Goal: Information Seeking & Learning: Learn about a topic

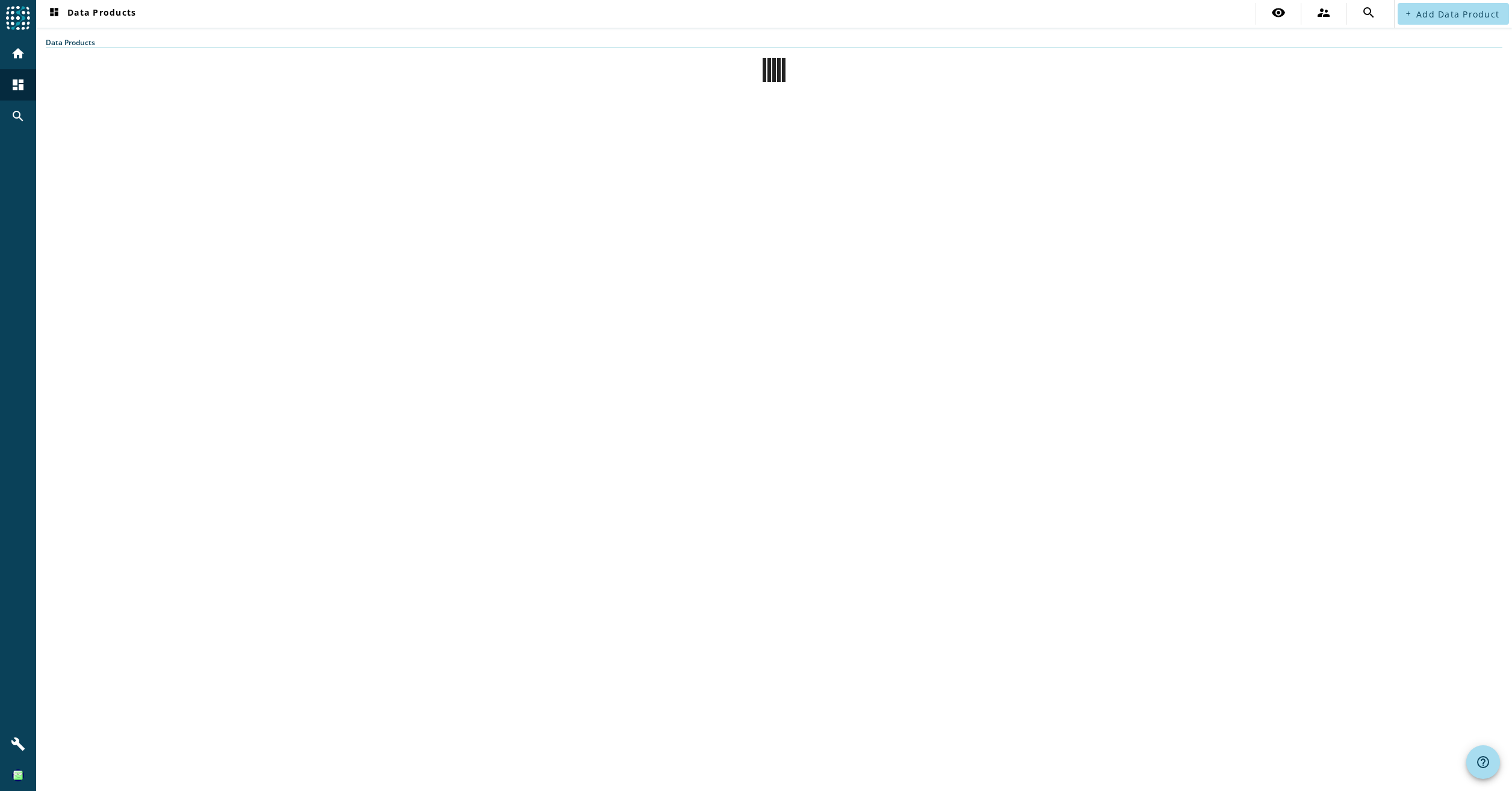
click at [368, 292] on div "dashboard Data Products visibility supervisor_account search add Add Data Produ…" at bounding box center [774, 395] width 1476 height 791
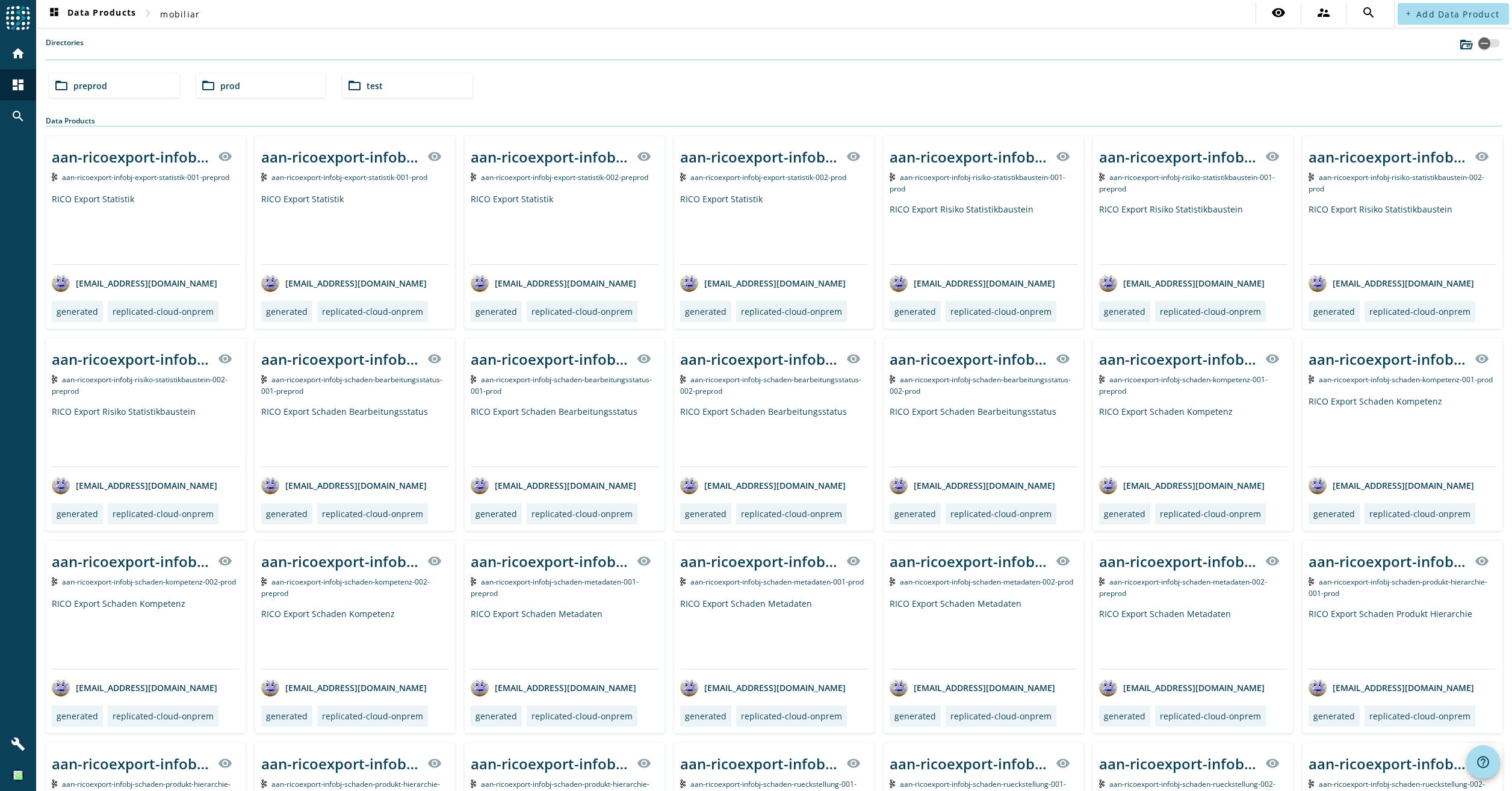
click at [140, 82] on div "folder_open preprod" at bounding box center [114, 85] width 130 height 24
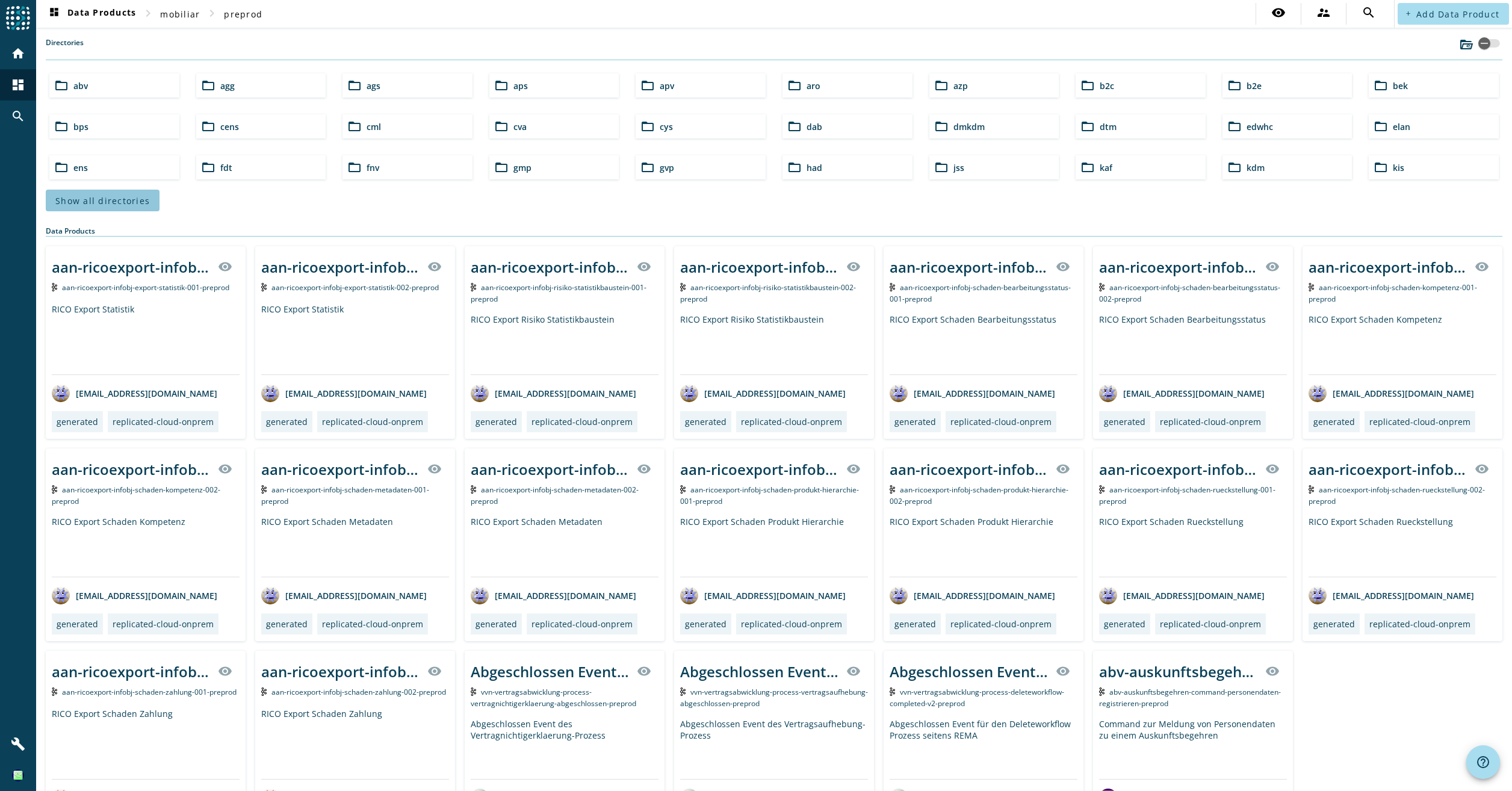
click at [142, 198] on span "Show all directories" at bounding box center [103, 201] width 94 height 11
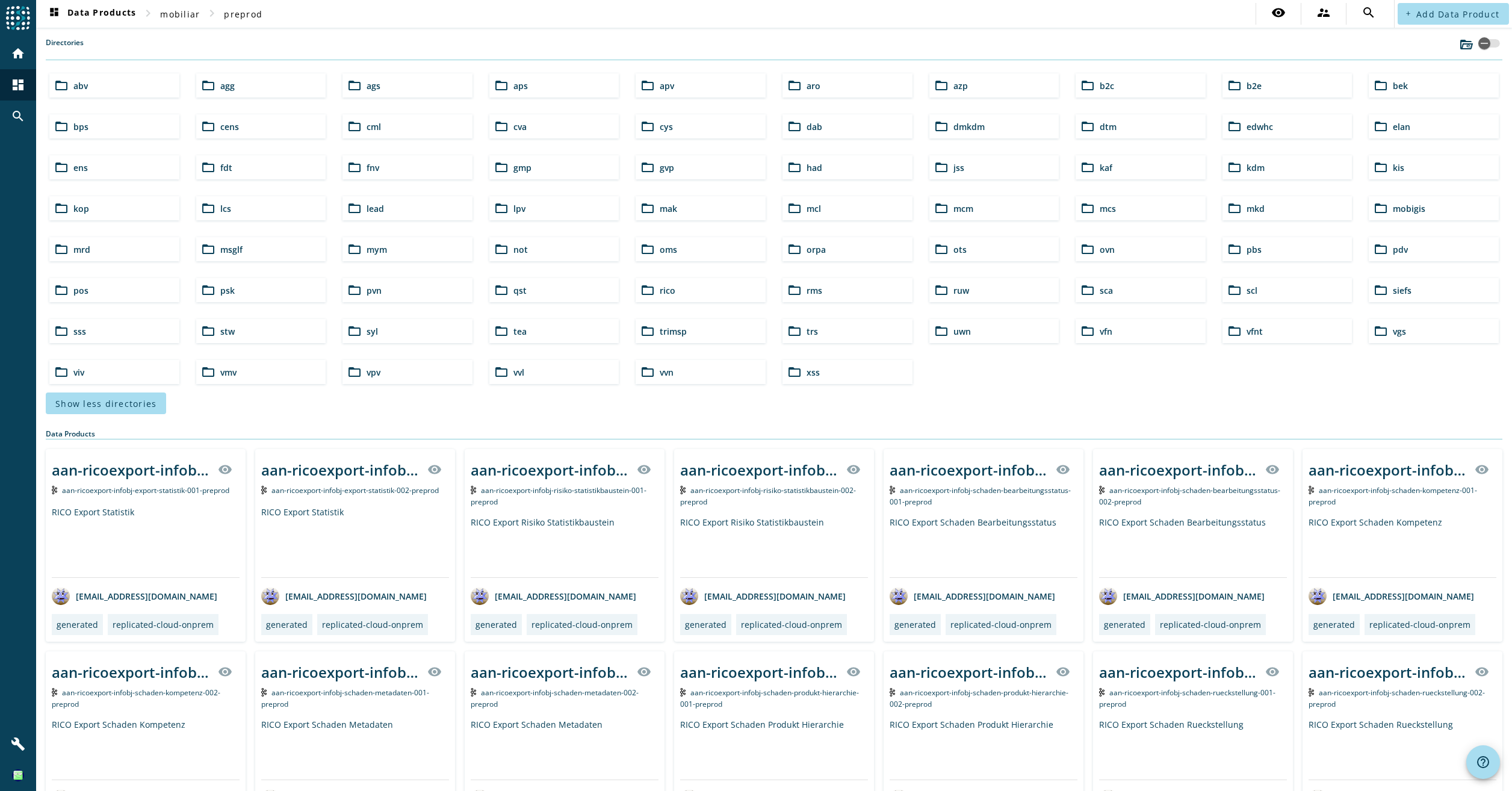
click at [397, 326] on div "folder_open syl" at bounding box center [407, 331] width 130 height 24
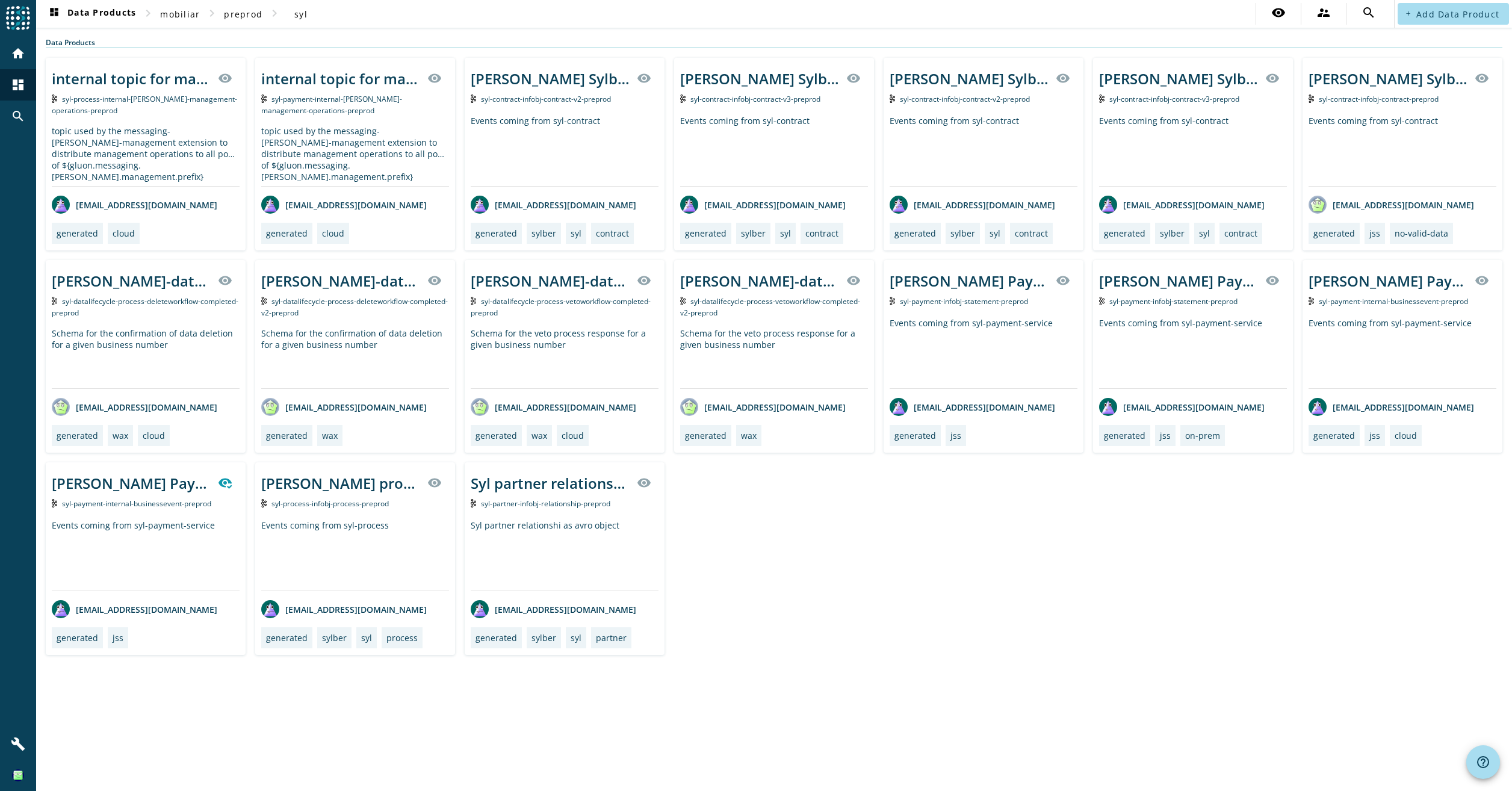
click at [900, 535] on div "internal topic for management operations for ${gluon.messaging.[PERSON_NAME].ma…" at bounding box center [774, 357] width 1457 height 597
click at [1184, 152] on div "Events coming from syl-contract" at bounding box center [1193, 151] width 188 height 71
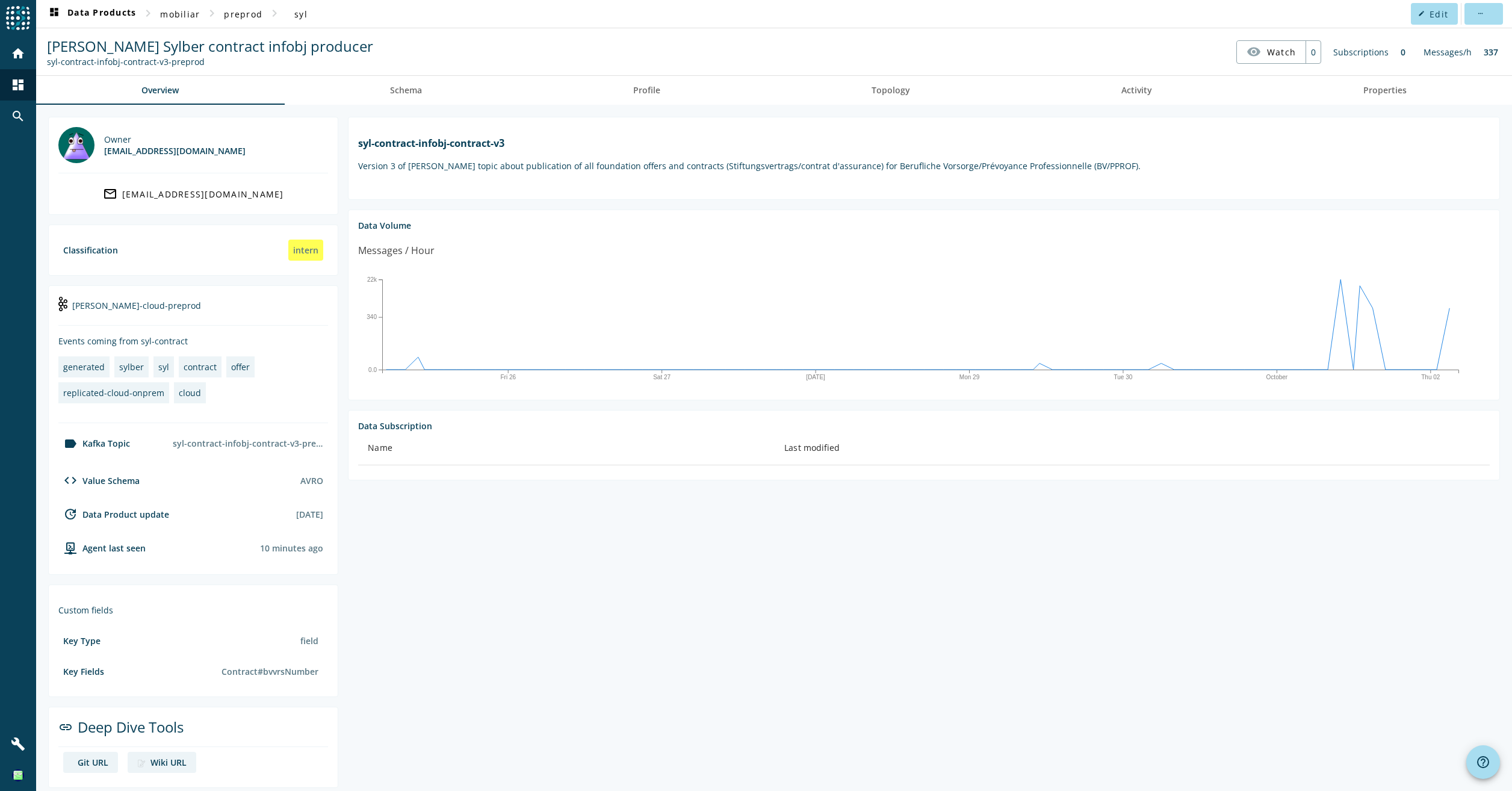
scroll to position [9, 0]
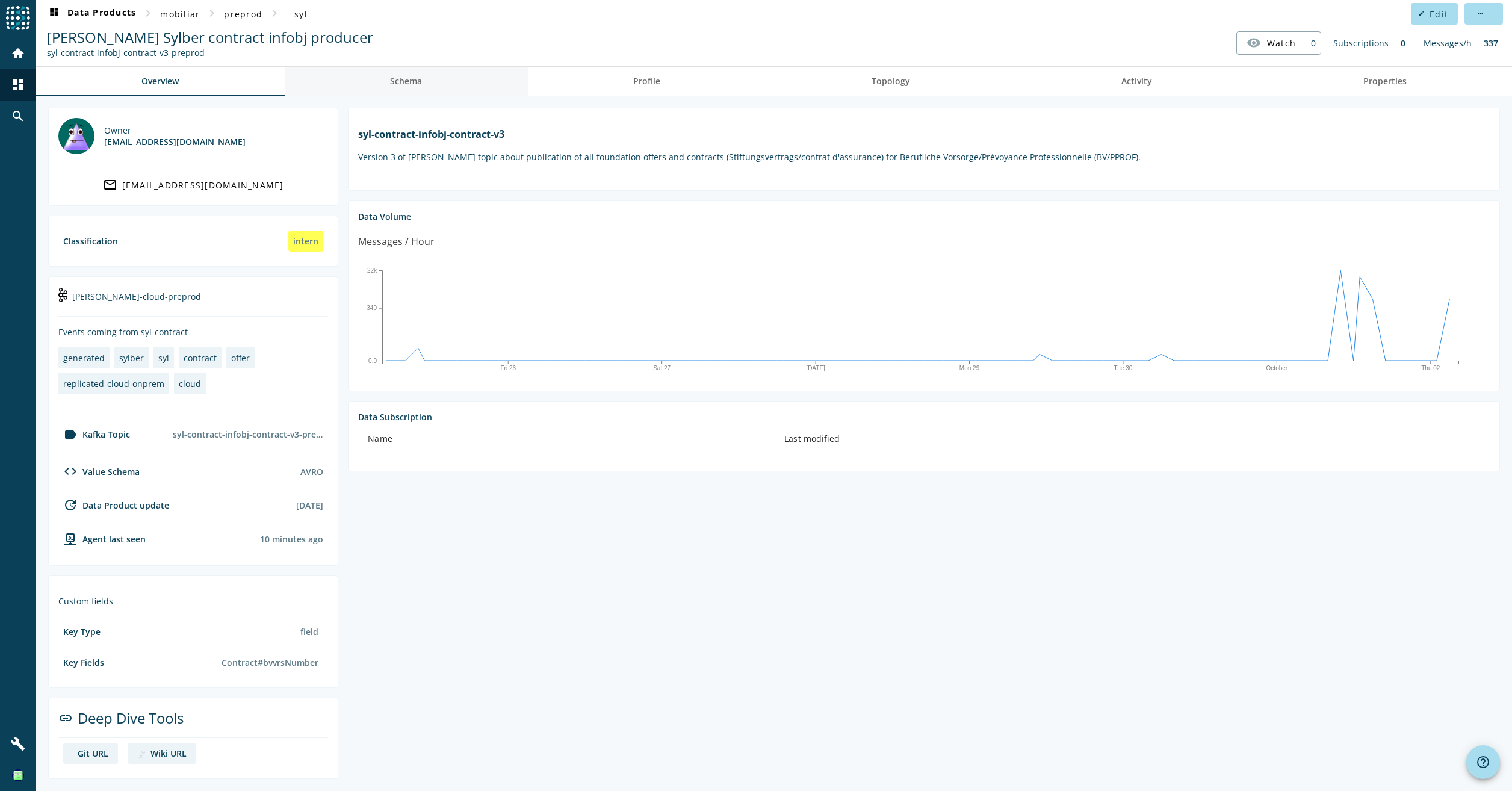
click at [423, 77] on link "Schema" at bounding box center [406, 81] width 243 height 29
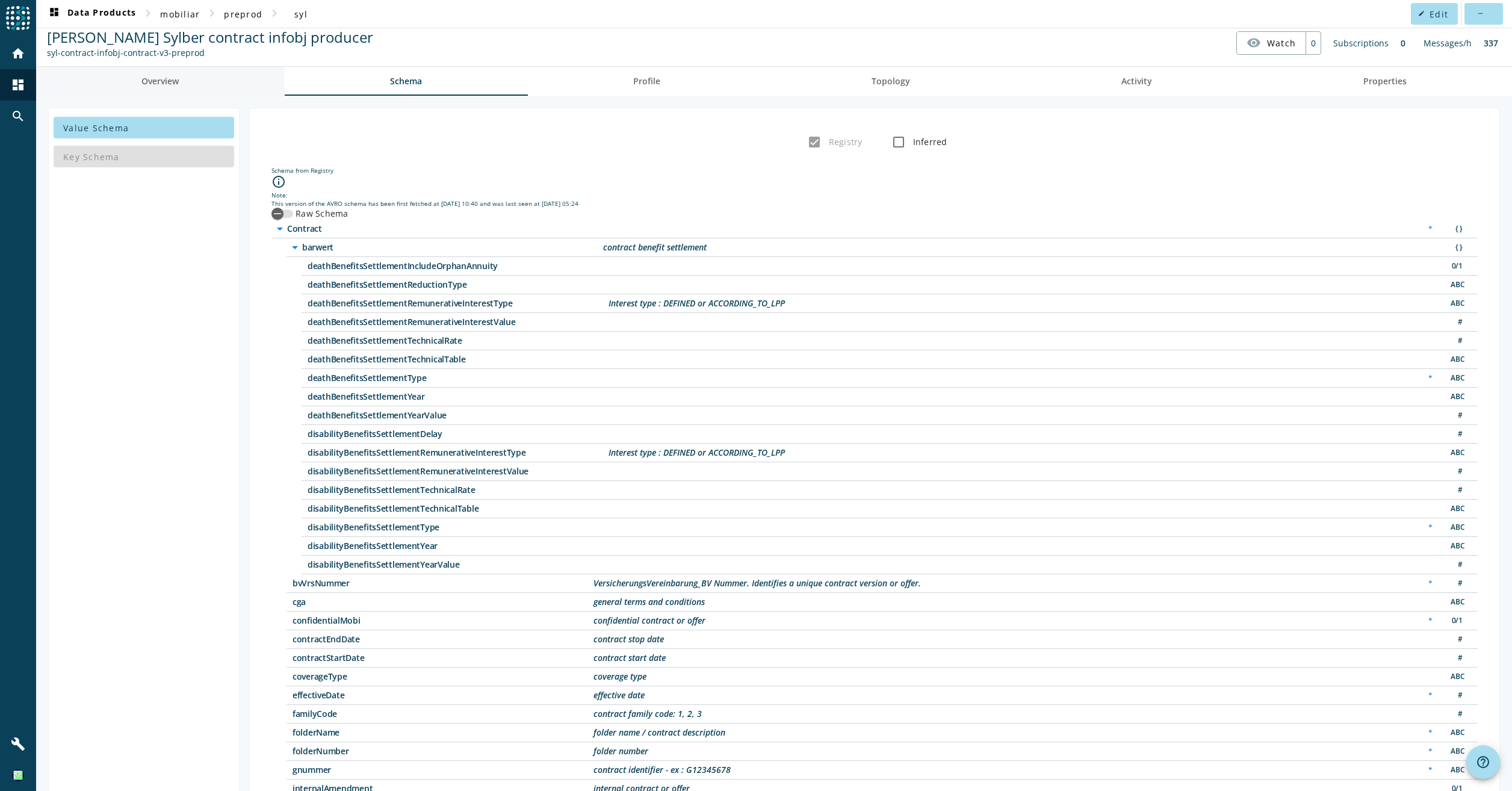
click at [188, 90] on link "Overview" at bounding box center [160, 81] width 249 height 29
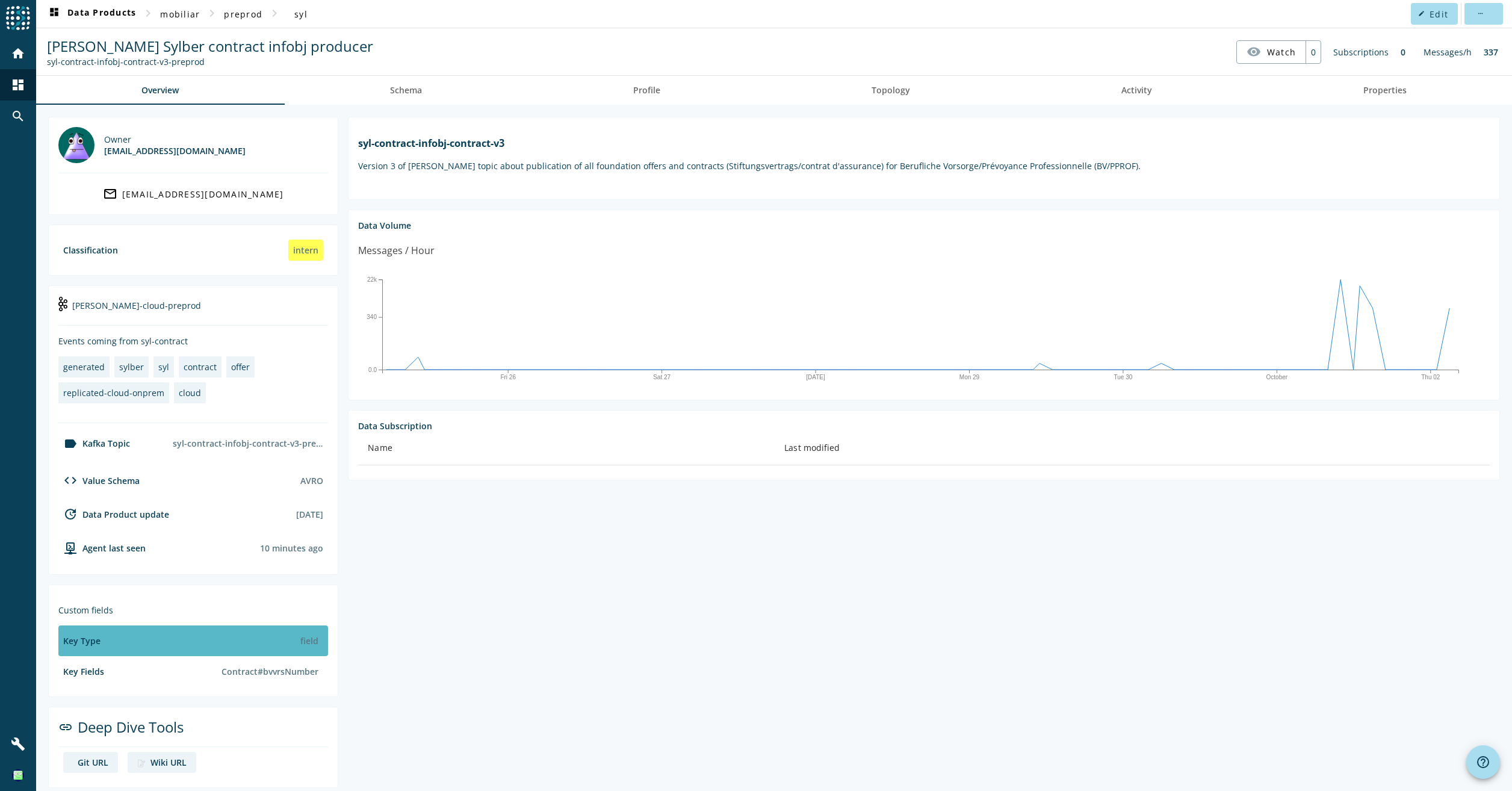
scroll to position [9, 0]
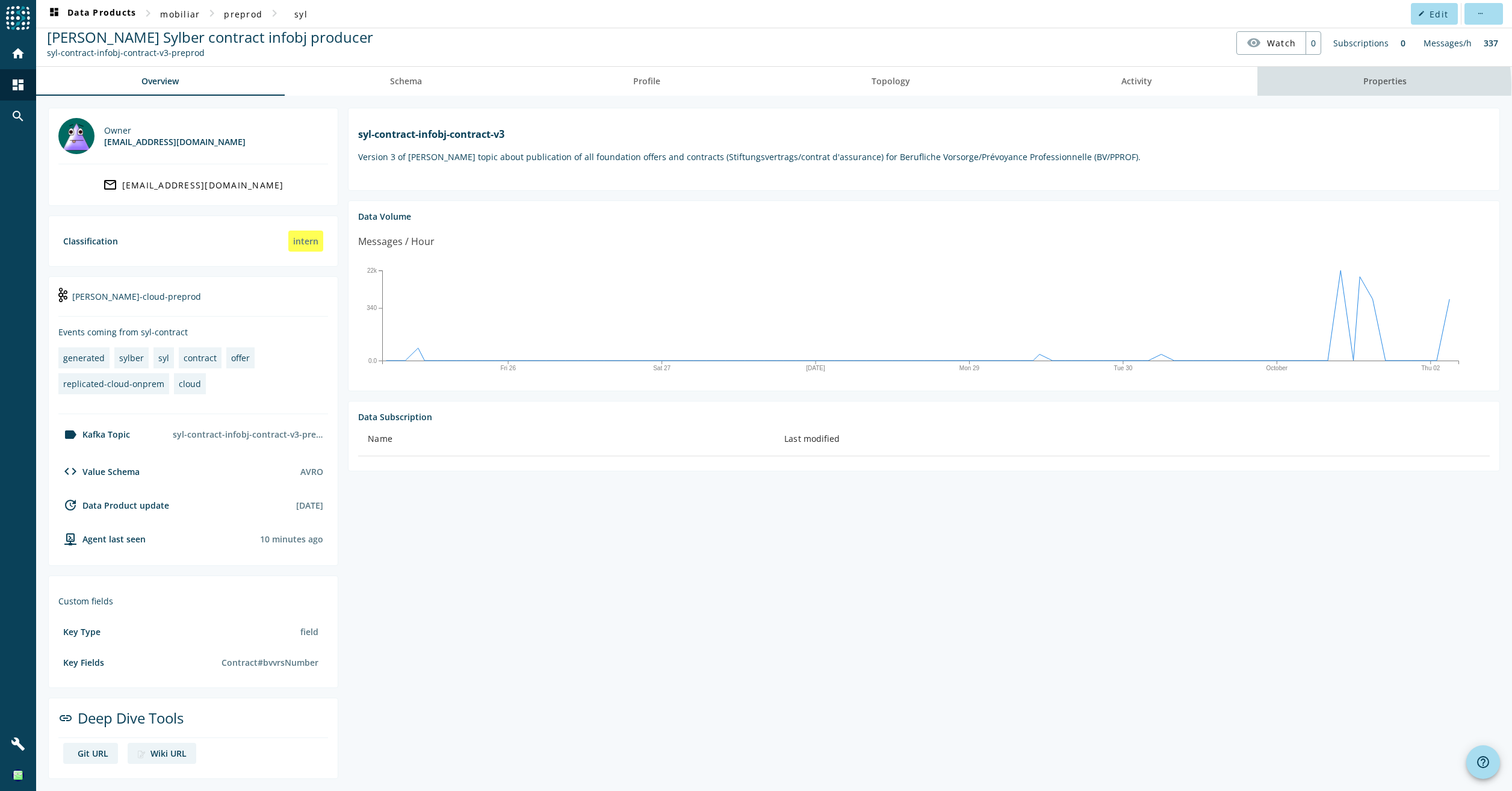
click at [1348, 87] on link "Properties" at bounding box center [1385, 81] width 255 height 29
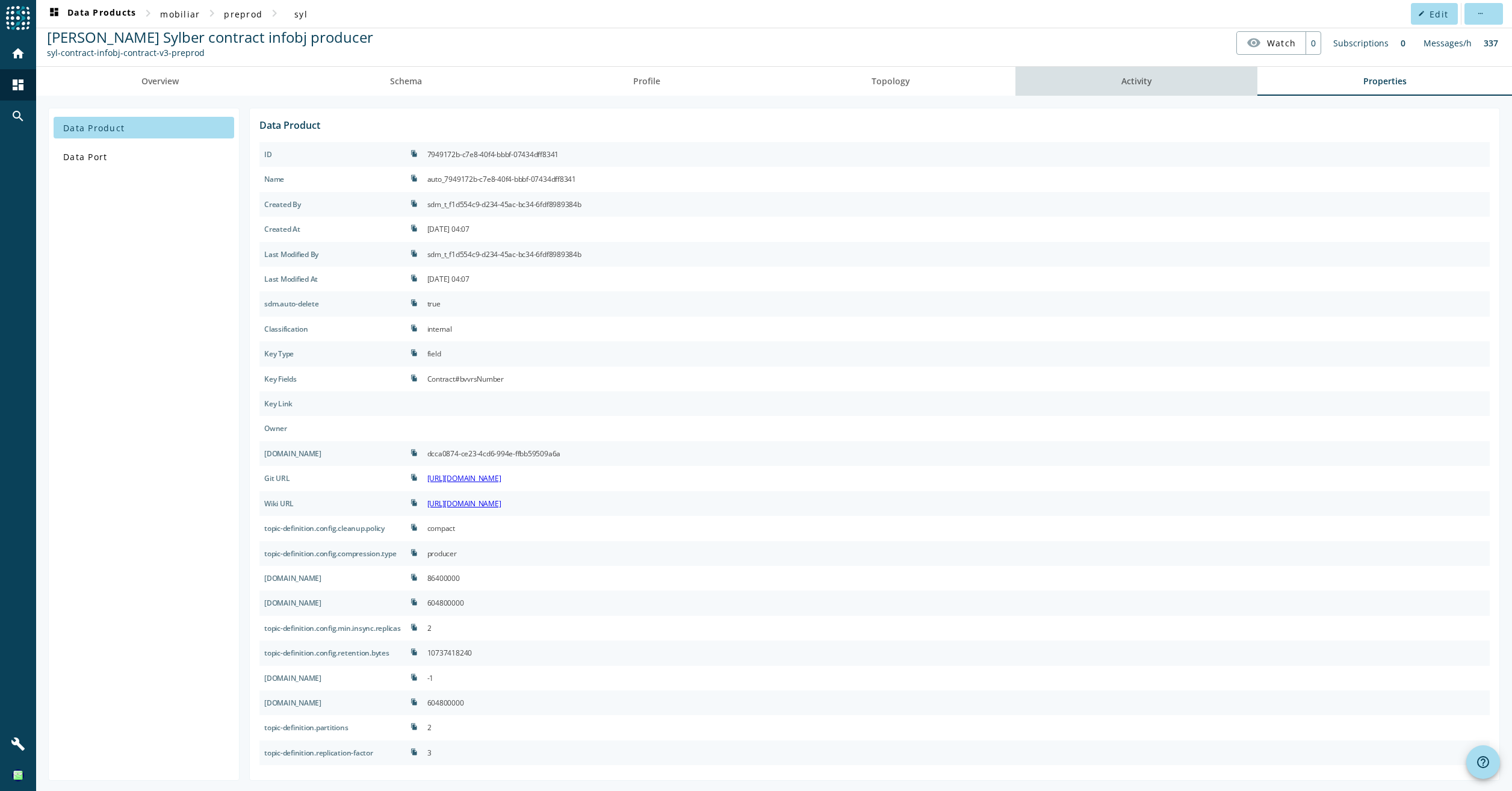
click at [1147, 85] on link "Activity" at bounding box center [1137, 81] width 242 height 29
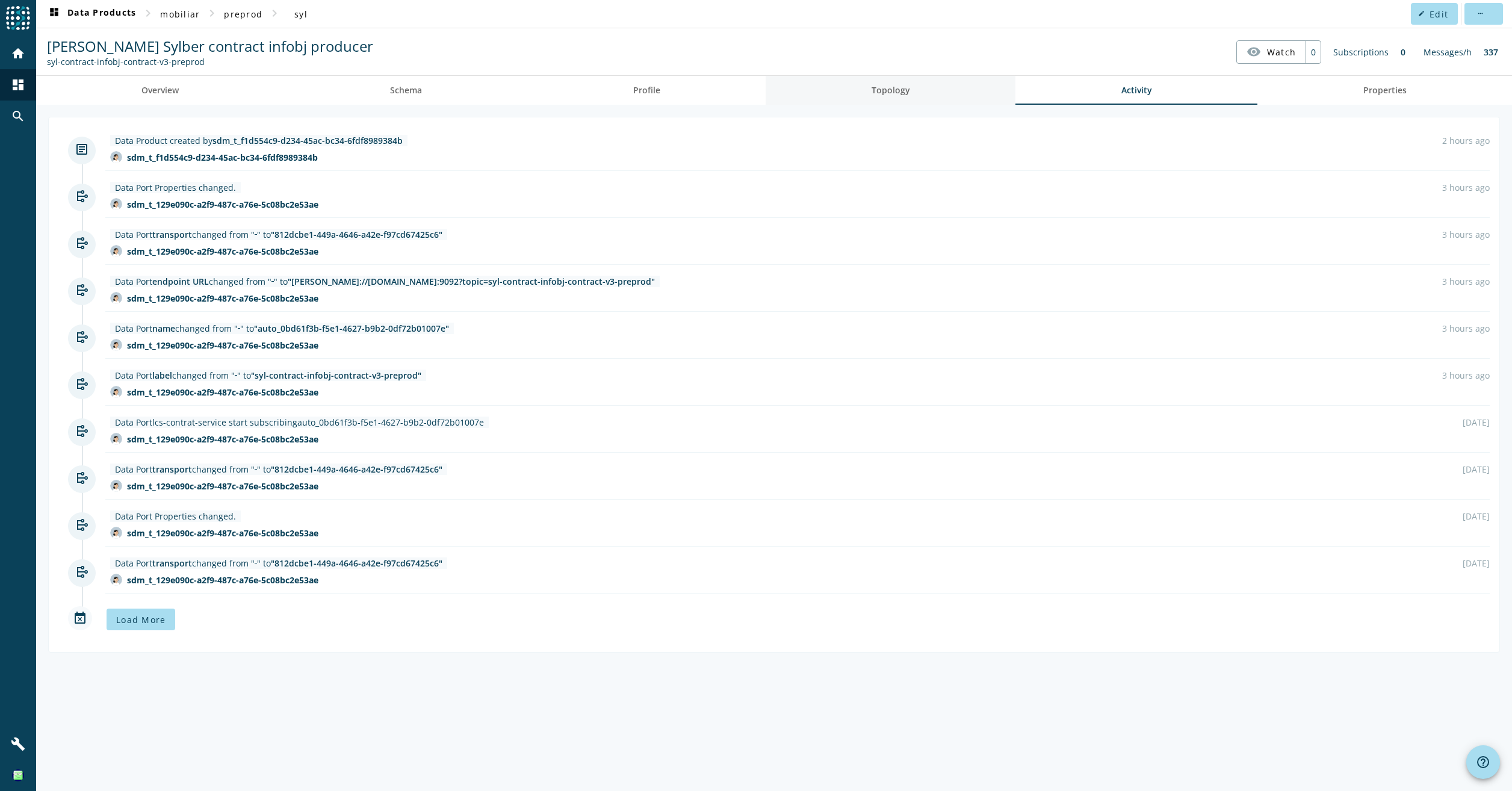
click at [973, 97] on link "Topology" at bounding box center [891, 90] width 250 height 29
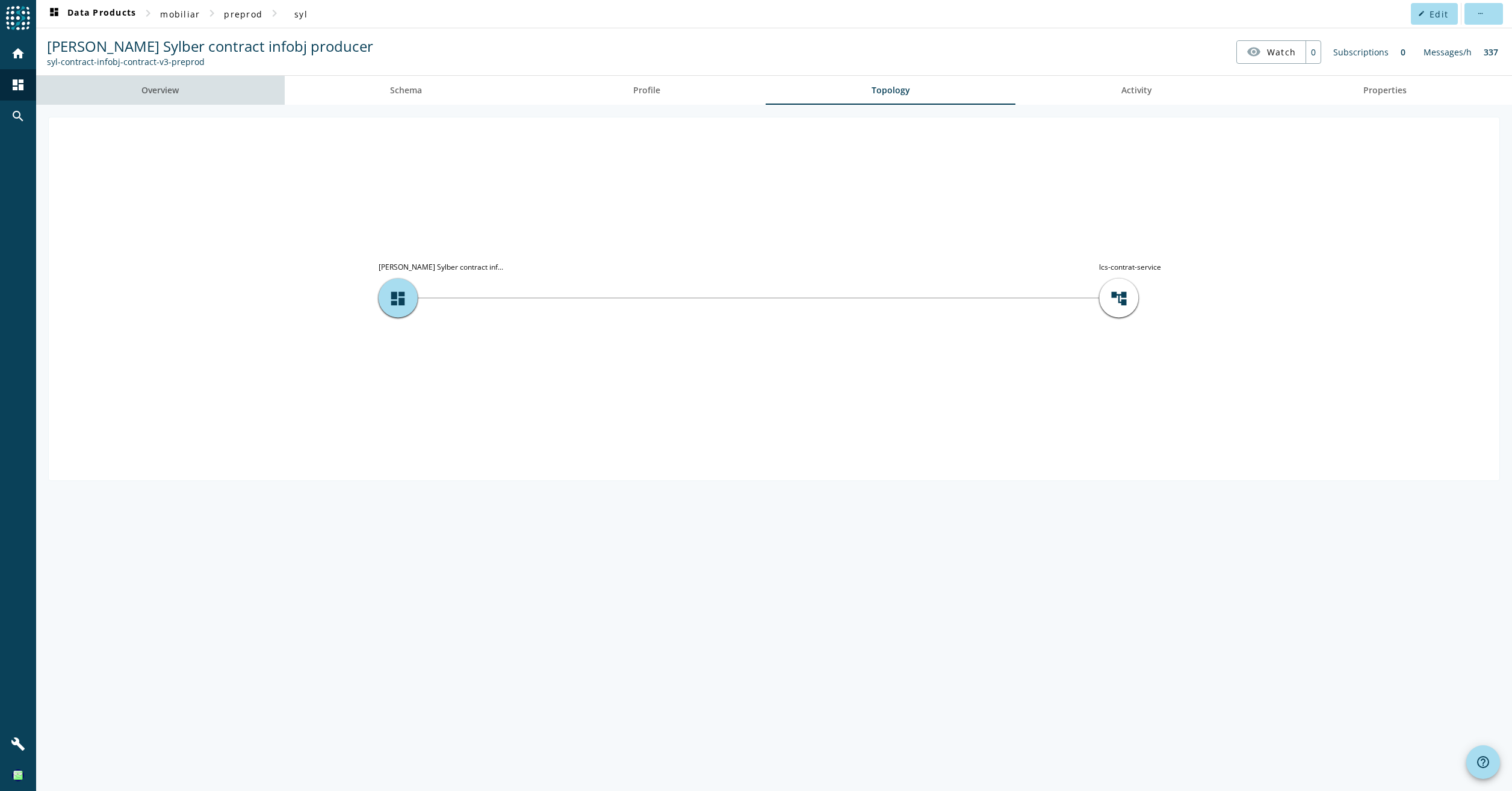
click at [195, 102] on link "Overview" at bounding box center [160, 90] width 249 height 29
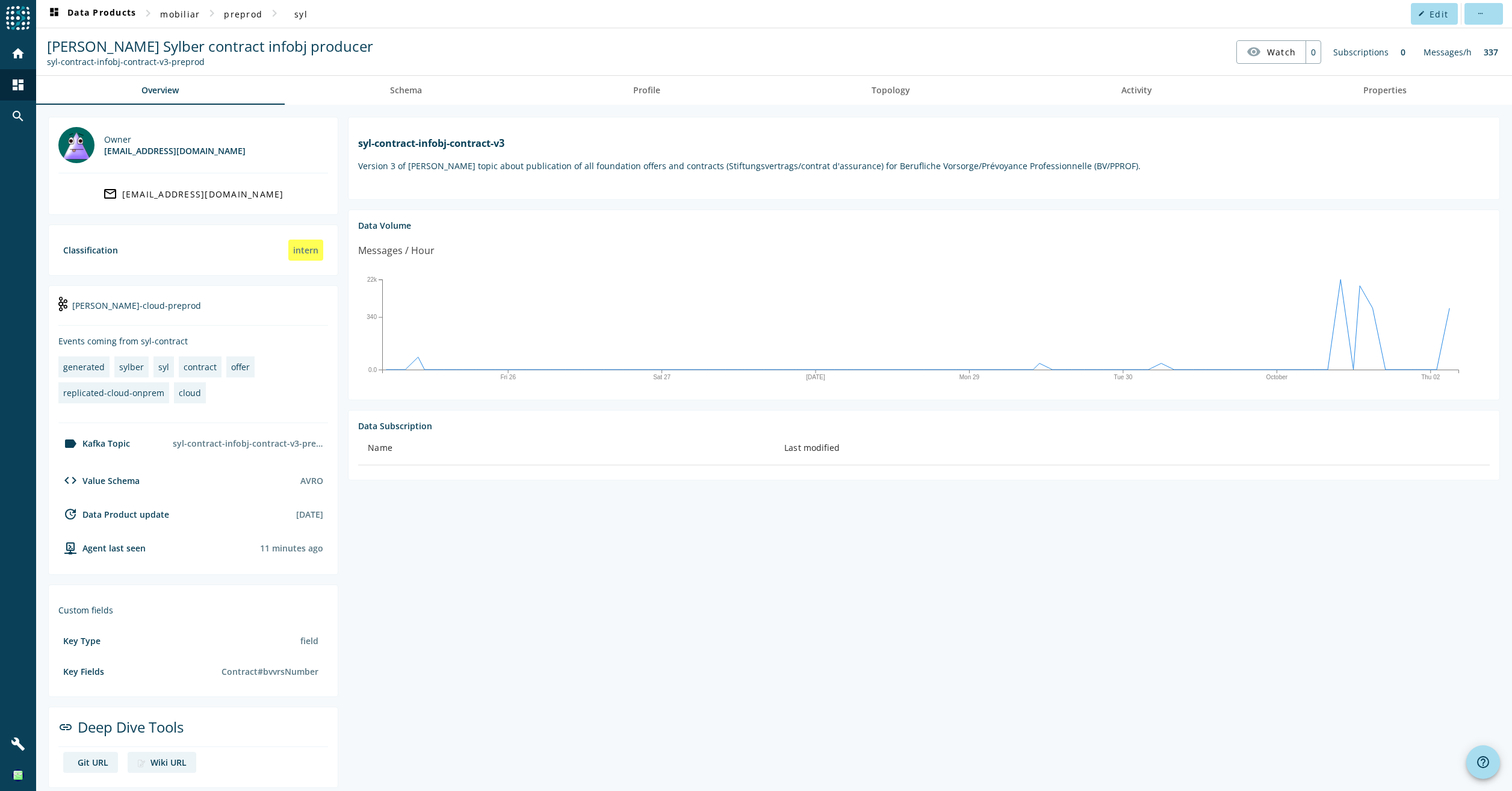
drag, startPoint x: 892, startPoint y: 760, endPoint x: 873, endPoint y: 710, distance: 53.5
click at [892, 760] on section "syl-contract-infobj-contract-v3 Version 3 of [PERSON_NAME] topic about publicat…" at bounding box center [919, 452] width 1162 height 671
